Goal: Task Accomplishment & Management: Use online tool/utility

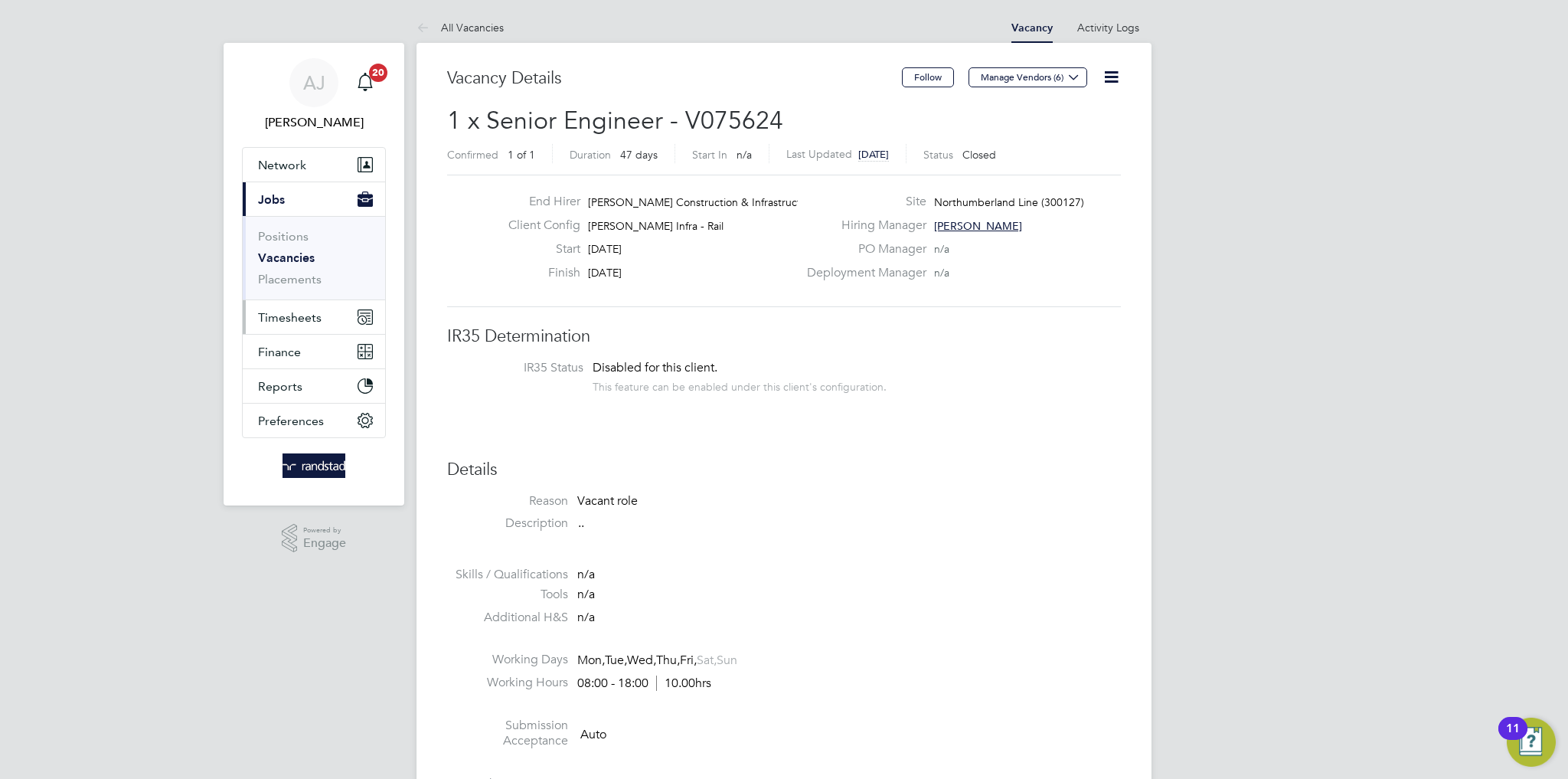
click at [285, 320] on span "Timesheets" at bounding box center [289, 317] width 63 height 14
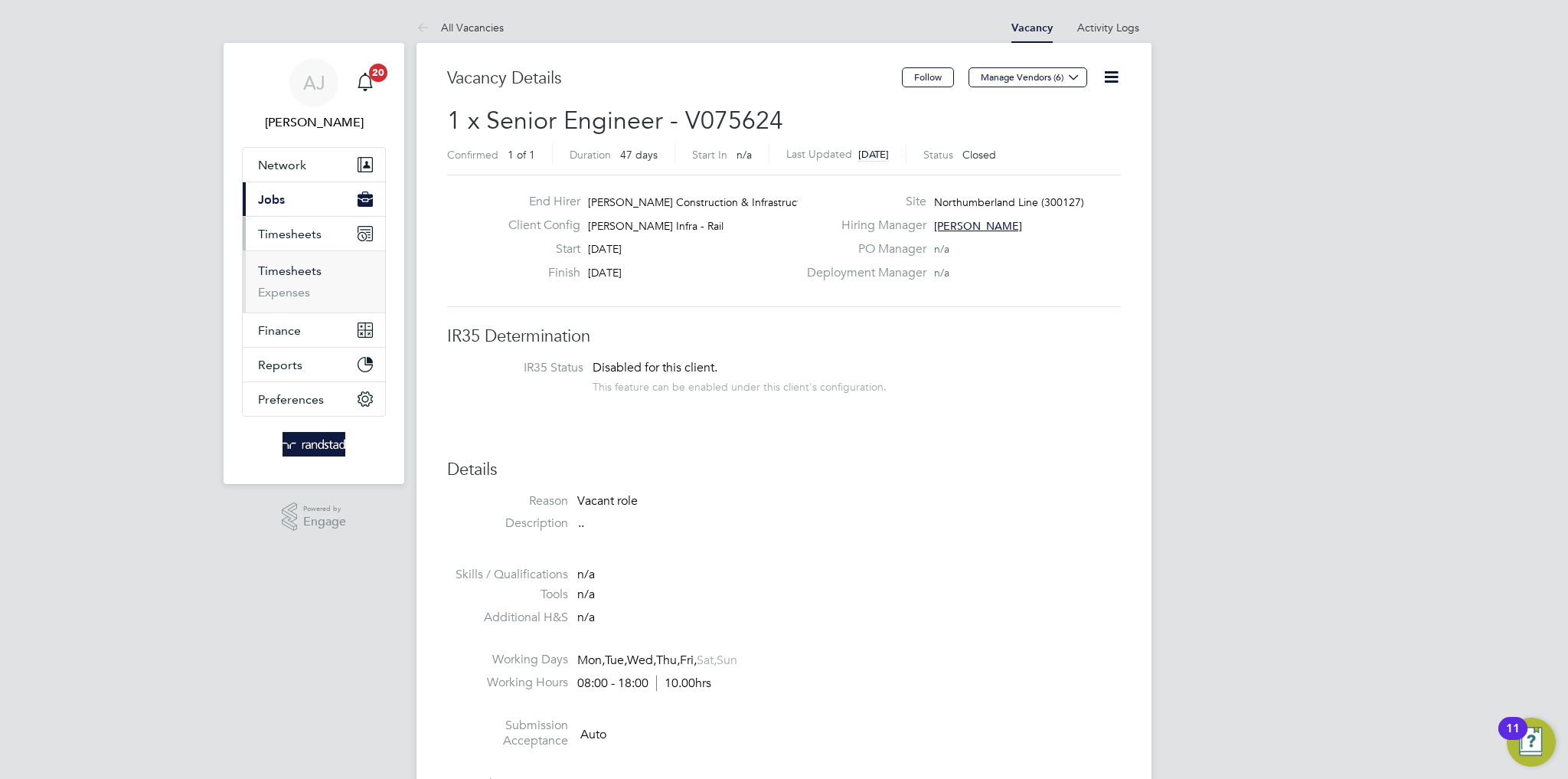
click at [291, 273] on link "Timesheets" at bounding box center [289, 271] width 63 height 14
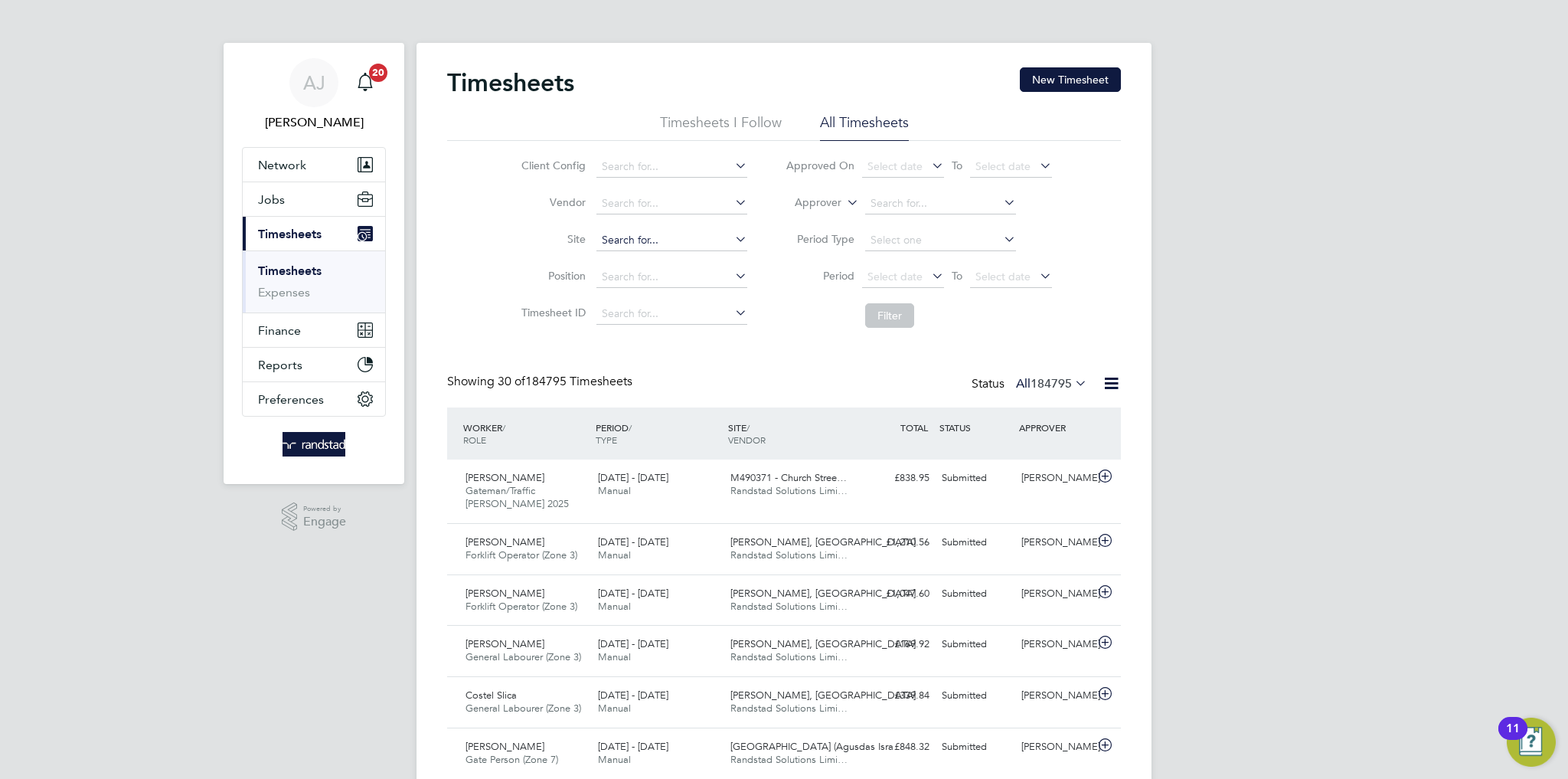
click at [635, 238] on input at bounding box center [672, 240] width 151 height 21
type input "Northumberland Line (300127)"
click at [891, 314] on button "Filter" at bounding box center [890, 315] width 49 height 24
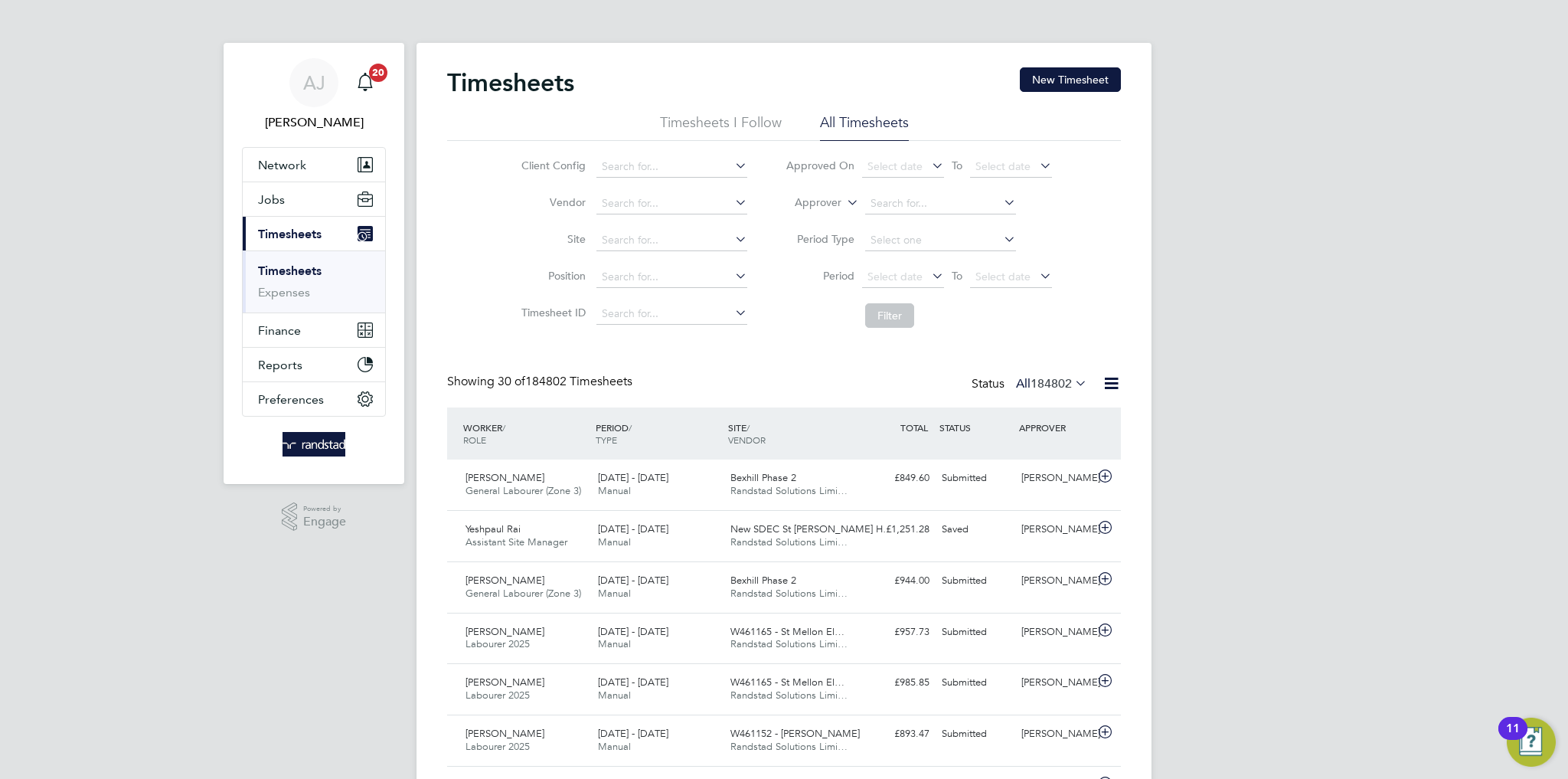
click at [290, 231] on span "Timesheets" at bounding box center [289, 234] width 63 height 14
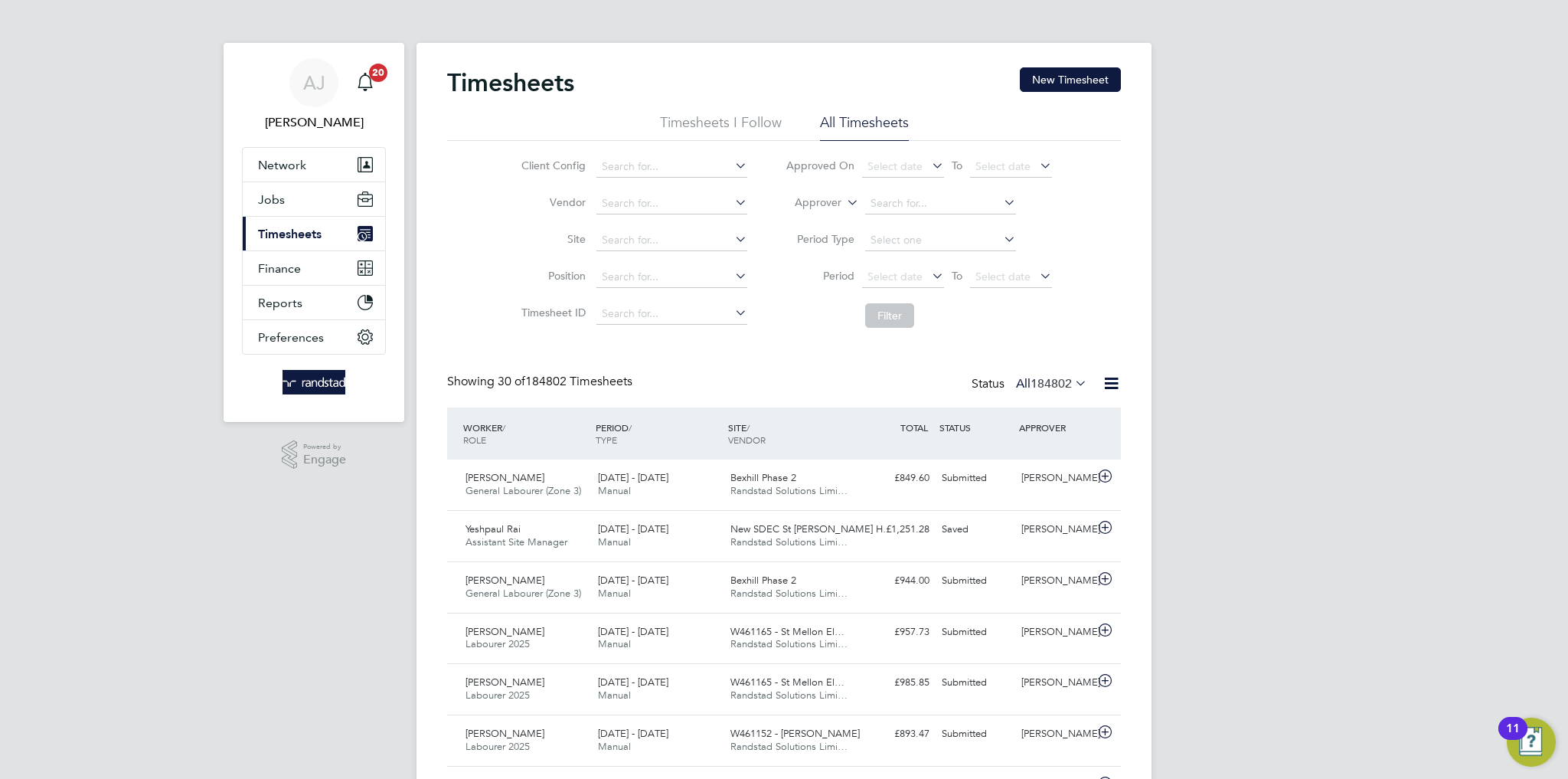
click at [299, 231] on span "Timesheets" at bounding box center [289, 234] width 63 height 14
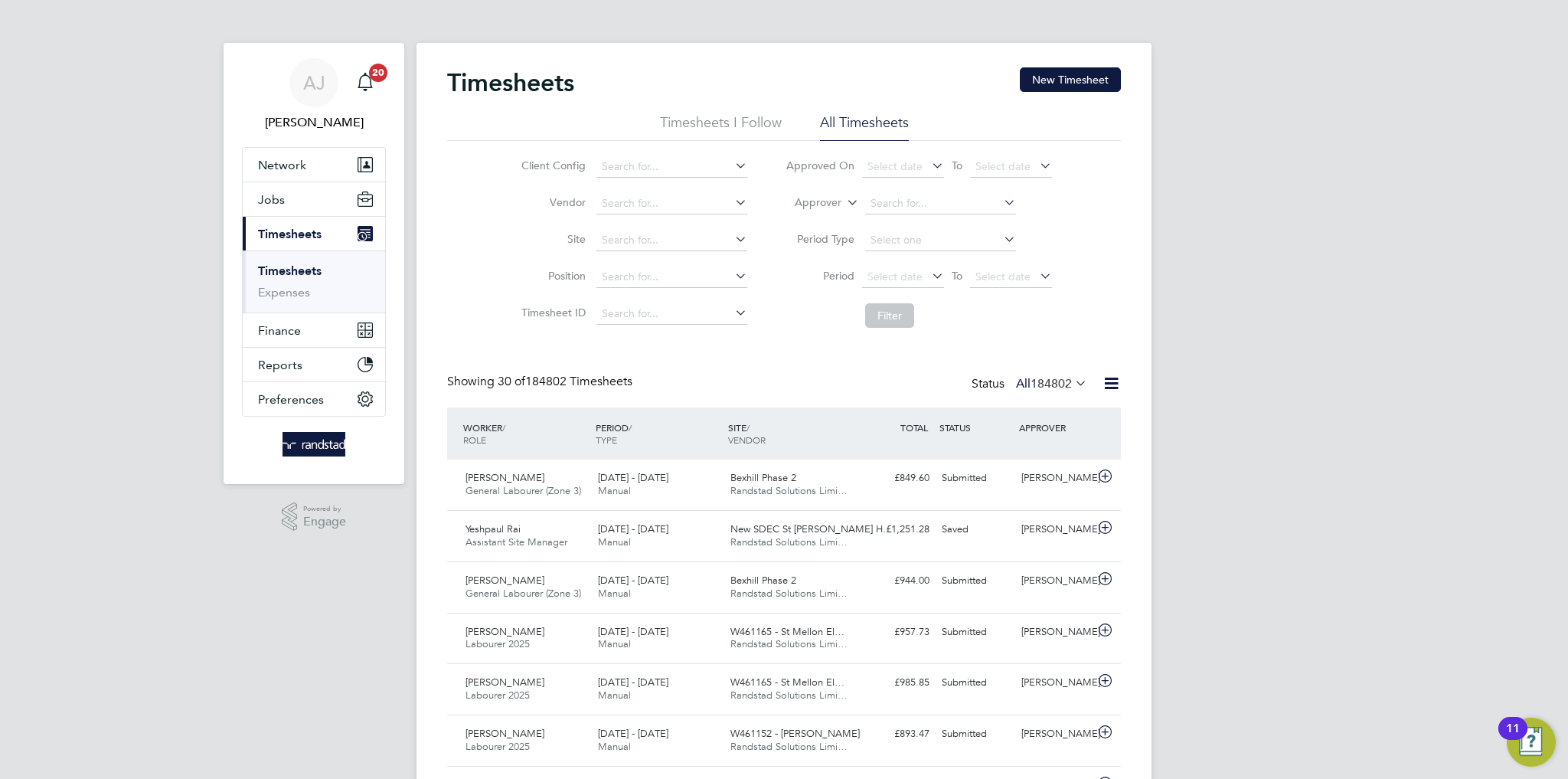
click at [300, 231] on span "Timesheets" at bounding box center [289, 234] width 63 height 14
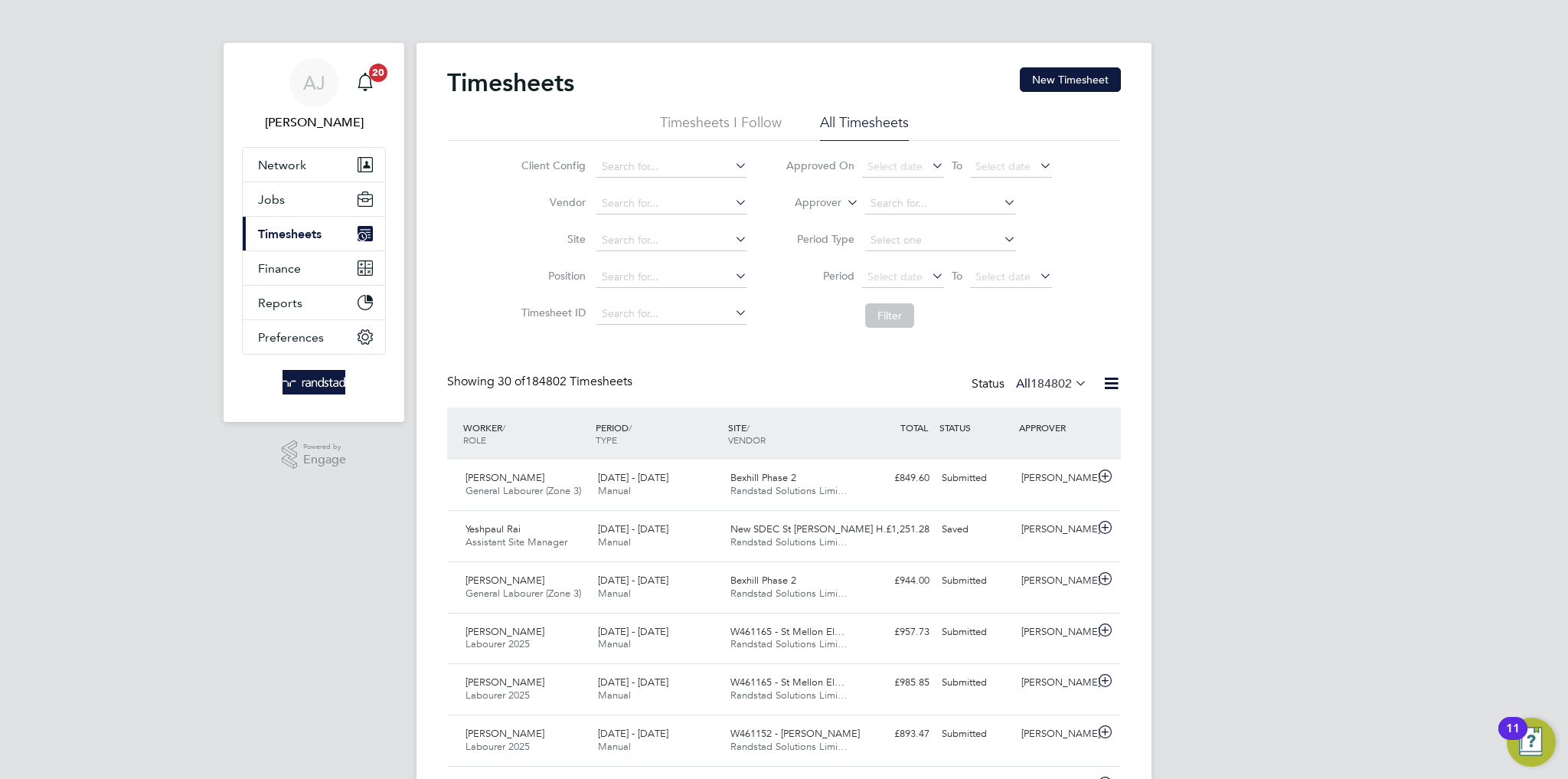
click at [301, 231] on span "Timesheets" at bounding box center [289, 234] width 63 height 14
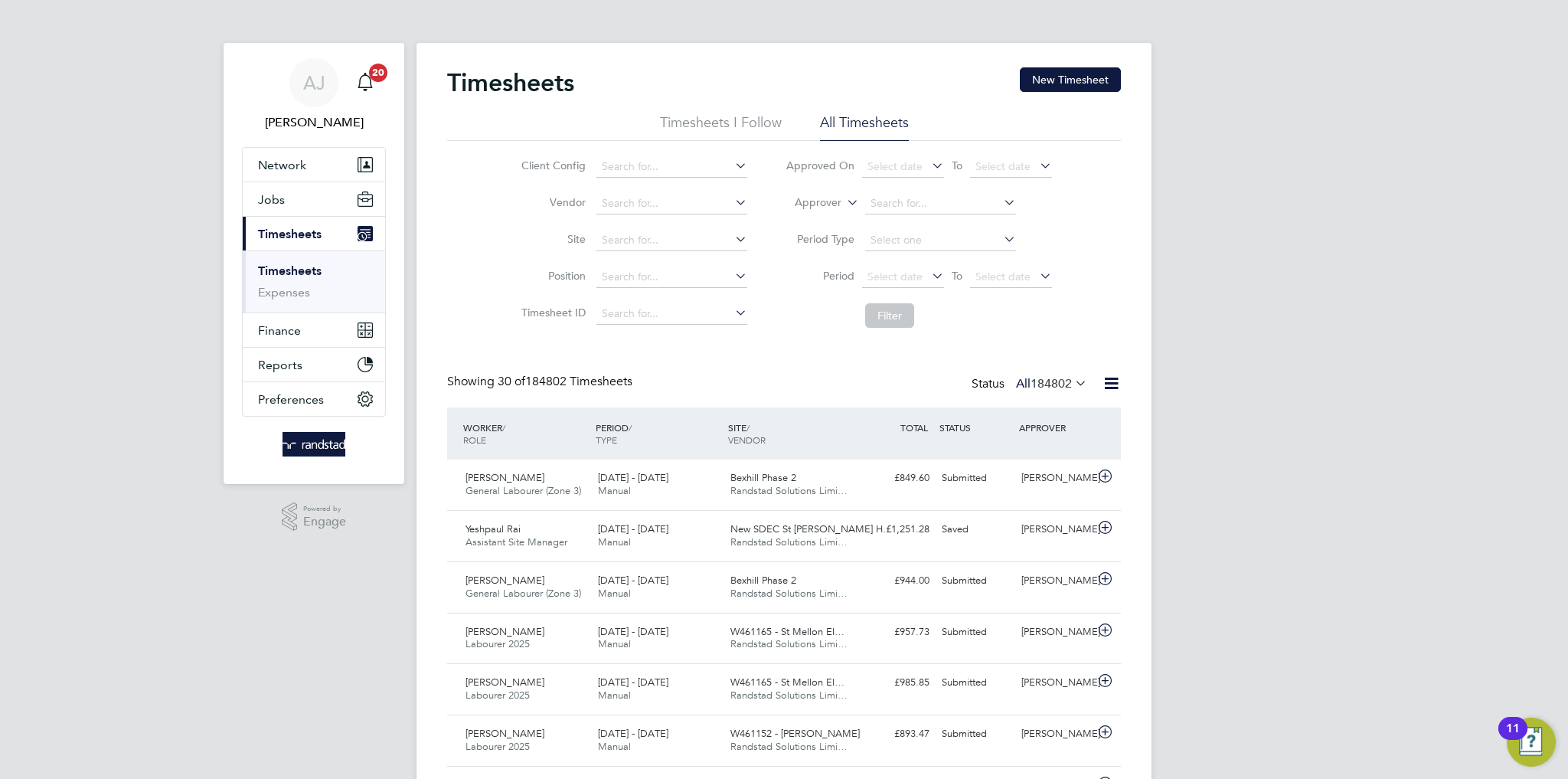
click at [591, 240] on li "Site" at bounding box center [632, 241] width 269 height 37
click at [623, 238] on input at bounding box center [672, 240] width 151 height 21
type input "Northumberland Line (300127)"
click at [896, 314] on button "Filter" at bounding box center [890, 315] width 49 height 24
